Goal: Complete application form

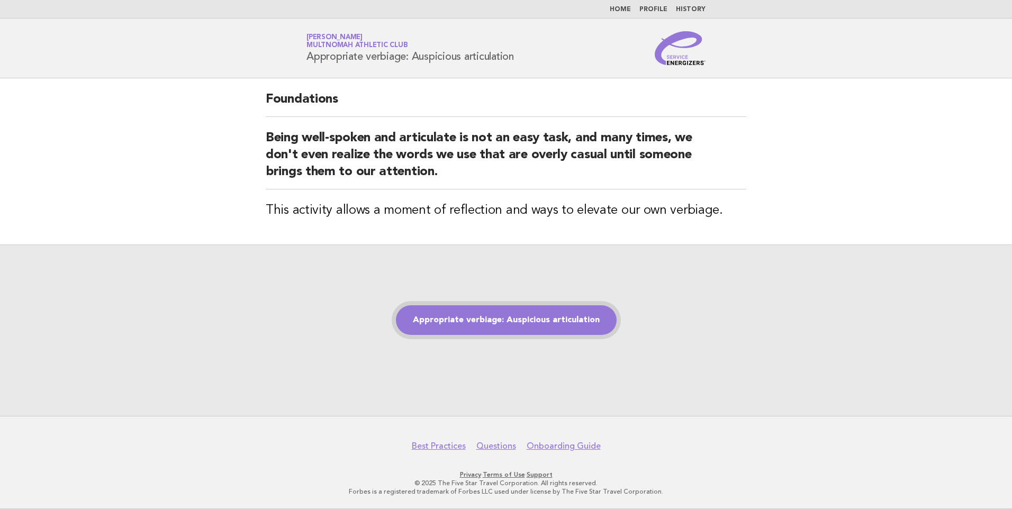
click at [504, 321] on link "Appropriate verbiage: Auspicious articulation" at bounding box center [506, 320] width 221 height 30
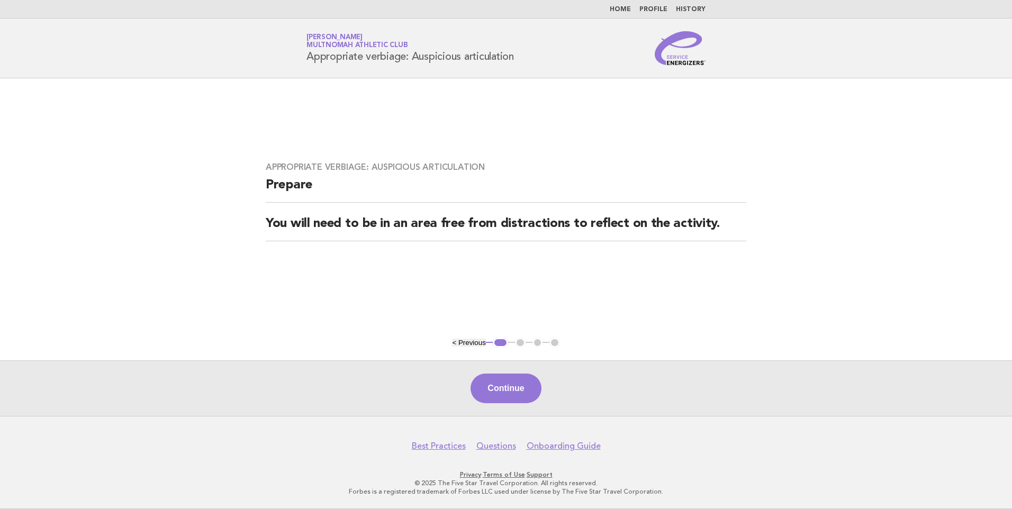
click at [503, 386] on button "Continue" at bounding box center [506, 389] width 70 height 30
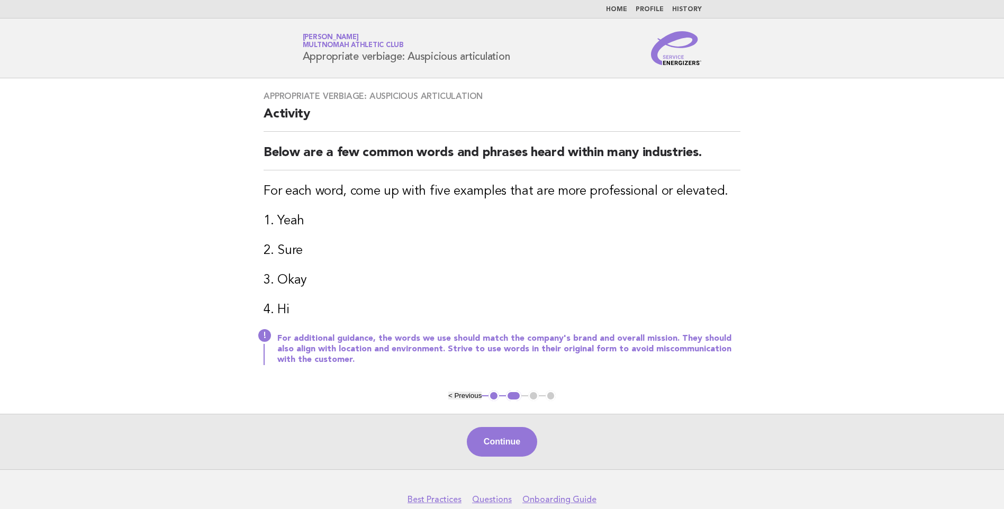
click at [509, 442] on button "Continue" at bounding box center [502, 442] width 70 height 30
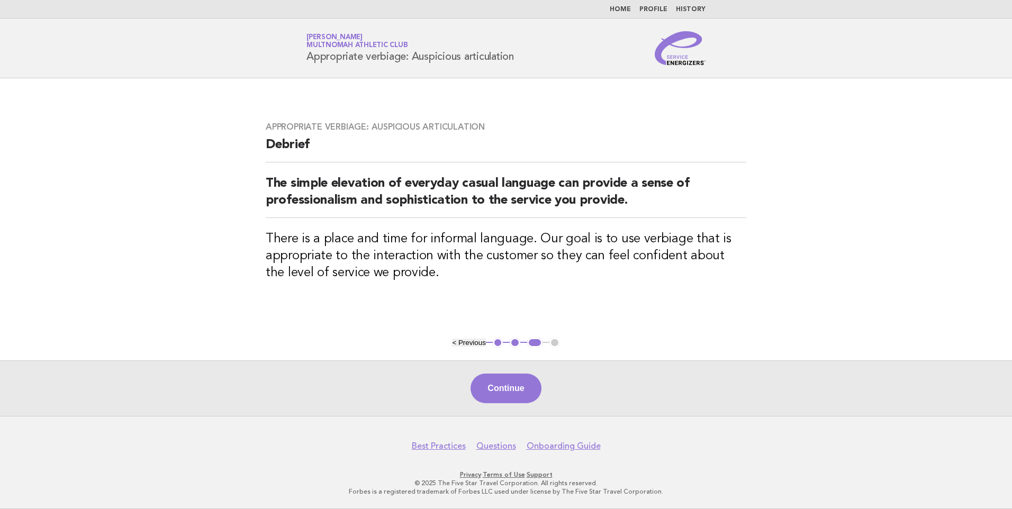
click at [509, 389] on button "Continue" at bounding box center [506, 389] width 70 height 30
